Goal: Task Accomplishment & Management: Manage account settings

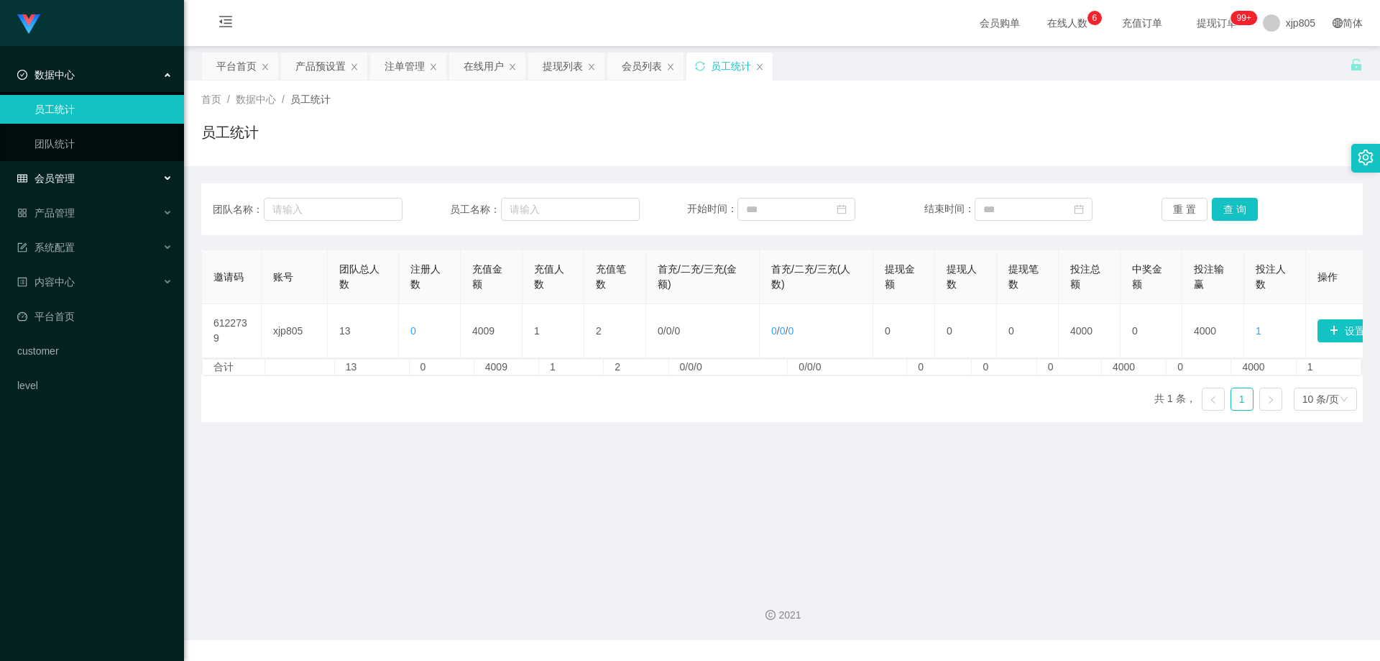
click at [80, 171] on div "会员管理" at bounding box center [92, 178] width 184 height 29
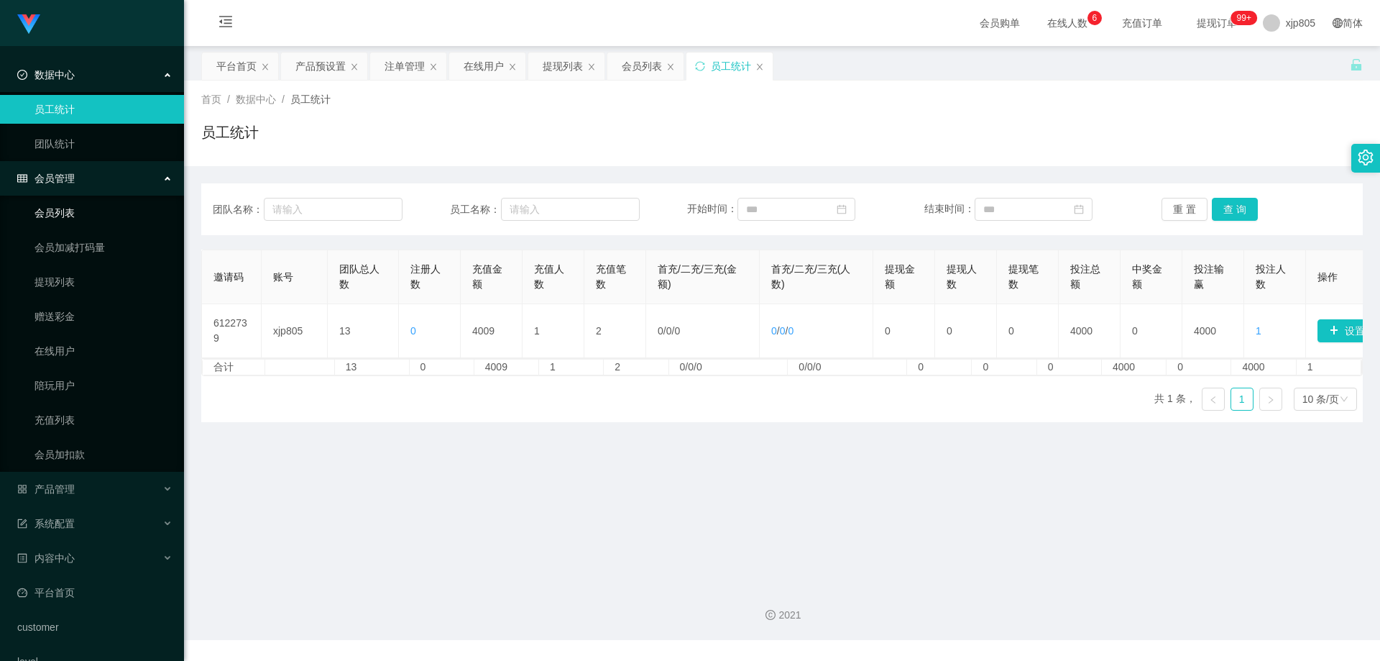
click at [74, 211] on link "会员列表" at bounding box center [104, 212] width 138 height 29
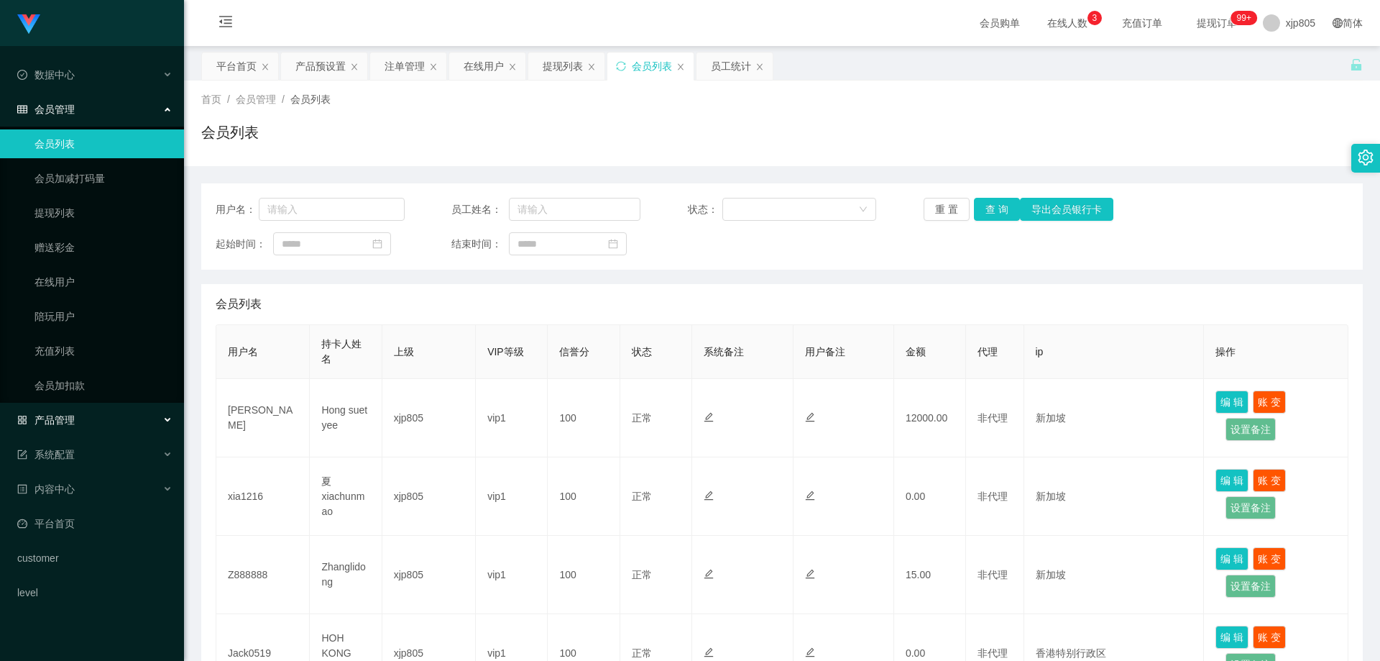
click at [68, 425] on span "产品管理" at bounding box center [46, 420] width 58 height 12
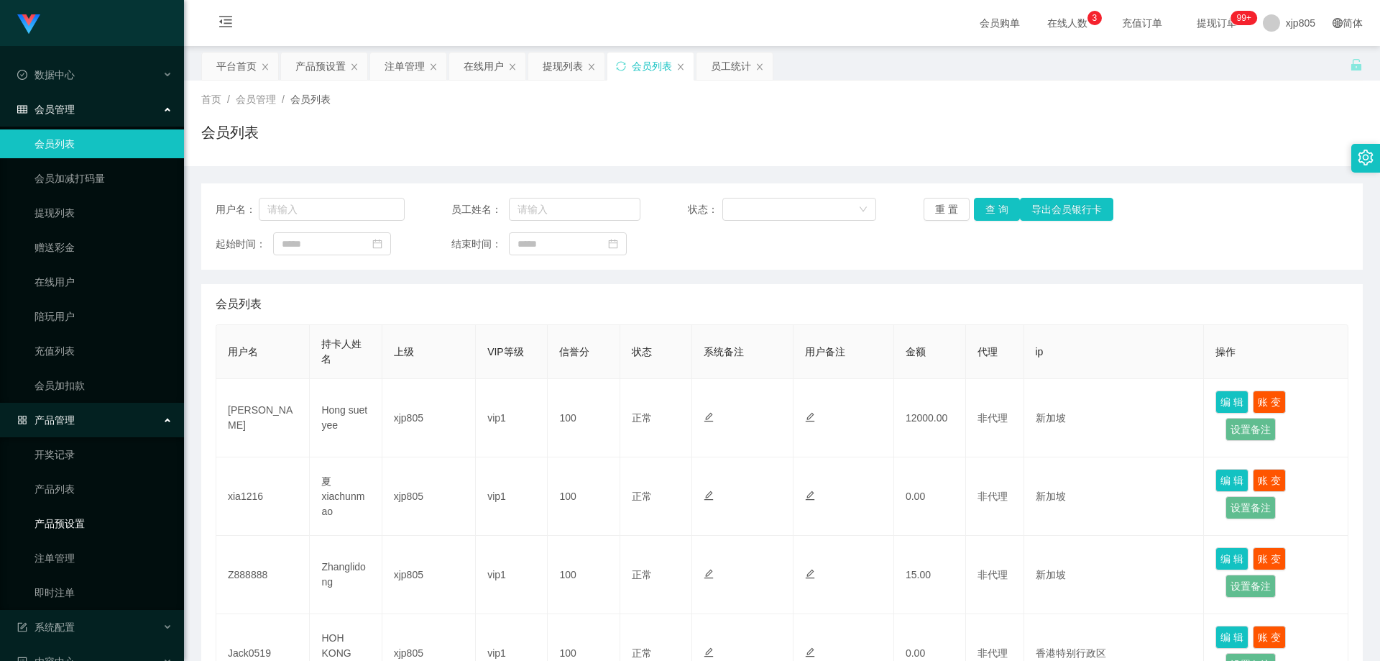
drag, startPoint x: 77, startPoint y: 533, endPoint x: 76, endPoint y: 562, distance: 29.5
click at [77, 533] on link "产品预设置" at bounding box center [104, 523] width 138 height 29
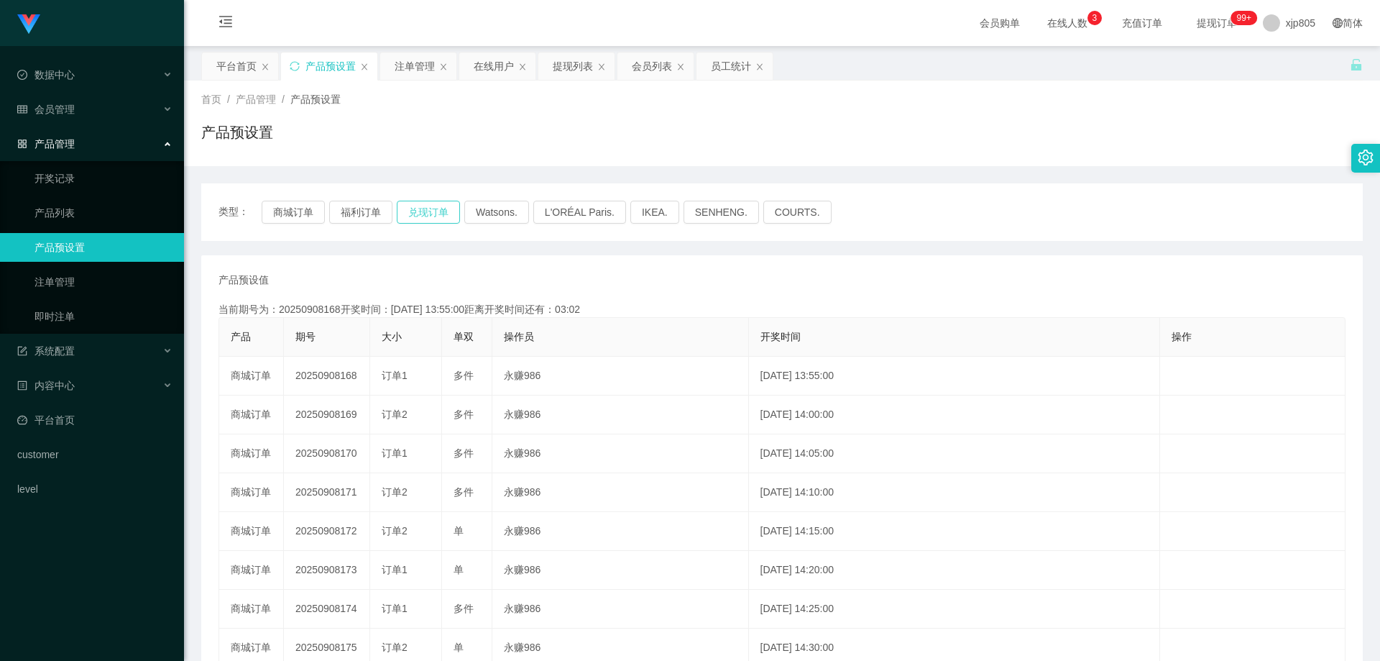
click at [421, 213] on button "兑现订单" at bounding box center [428, 212] width 63 height 23
